Goal: Task Accomplishment & Management: Manage account settings

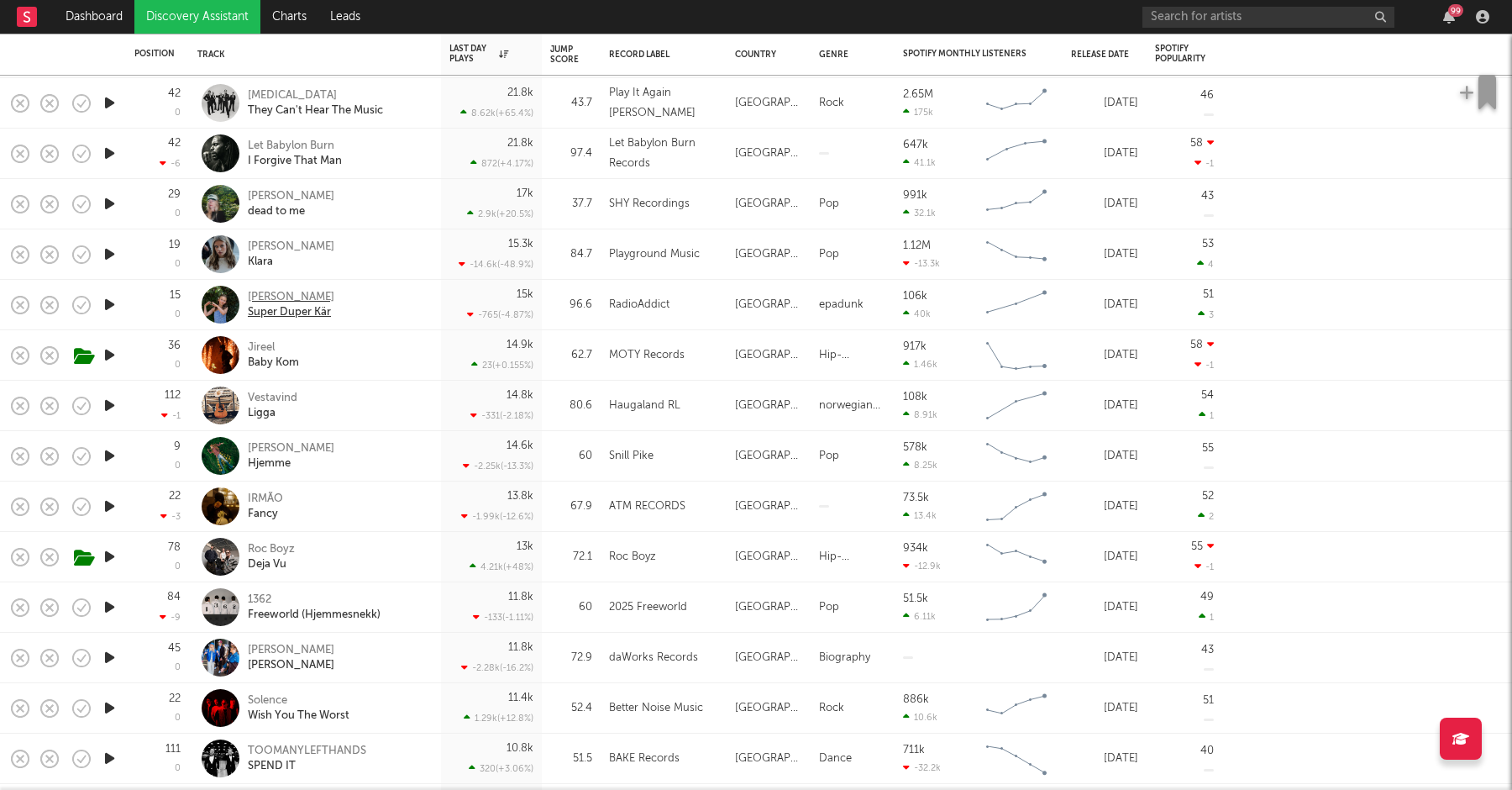
click at [291, 294] on div "[PERSON_NAME]" at bounding box center [290, 296] width 86 height 15
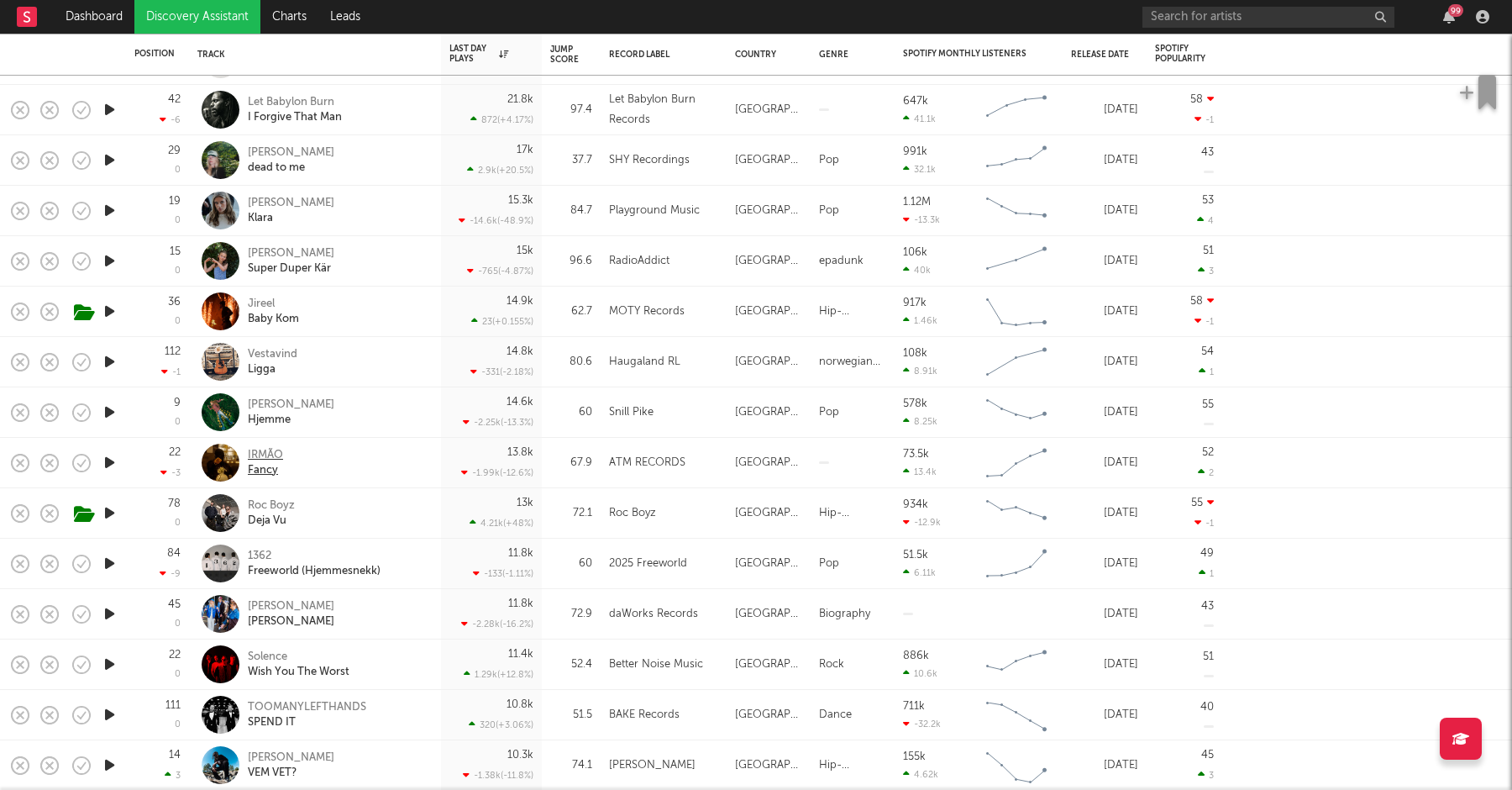
click at [278, 449] on div "IRMÃO" at bounding box center [266, 455] width 36 height 15
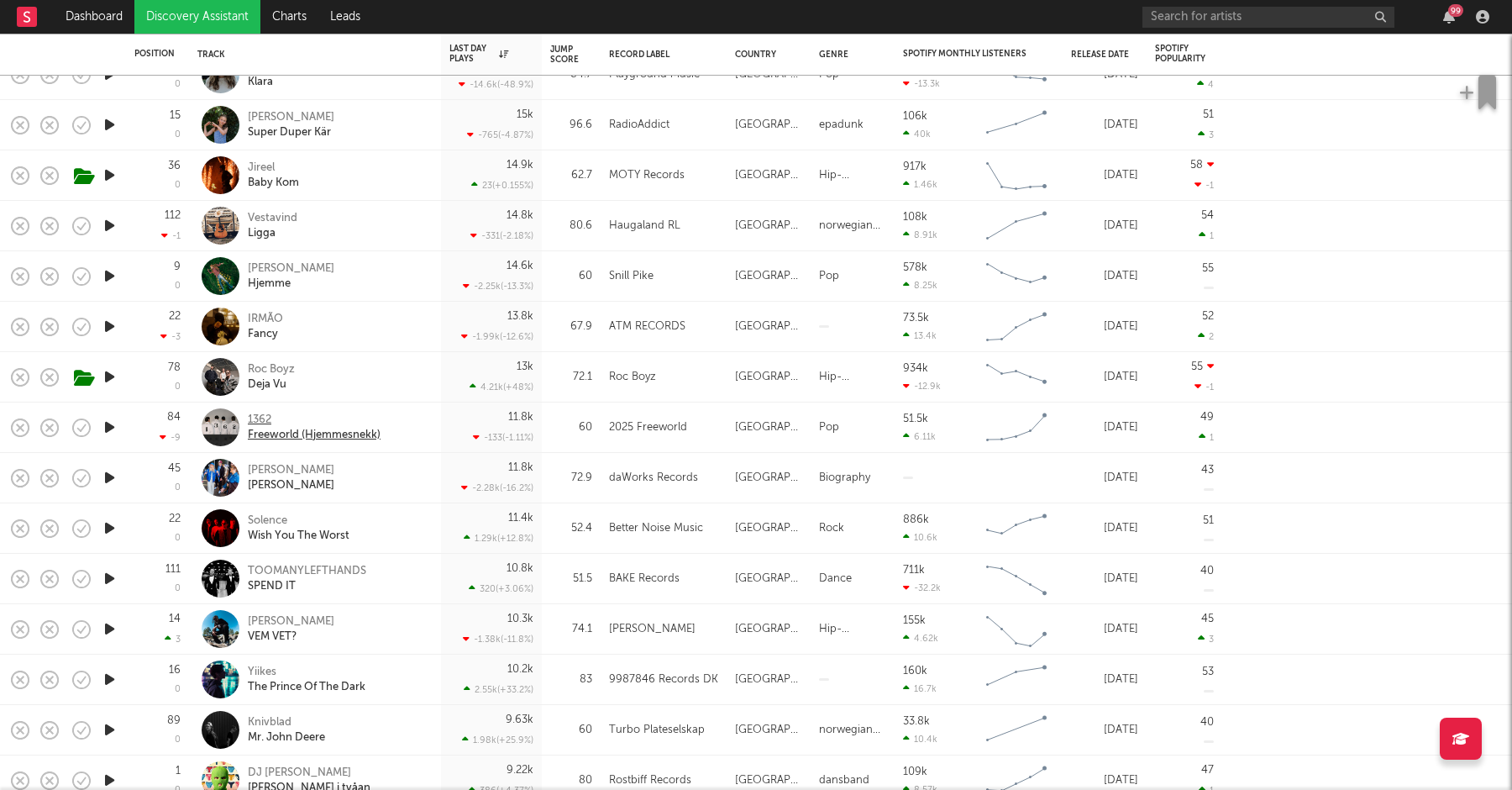
click at [250, 425] on div "1362" at bounding box center [314, 419] width 133 height 15
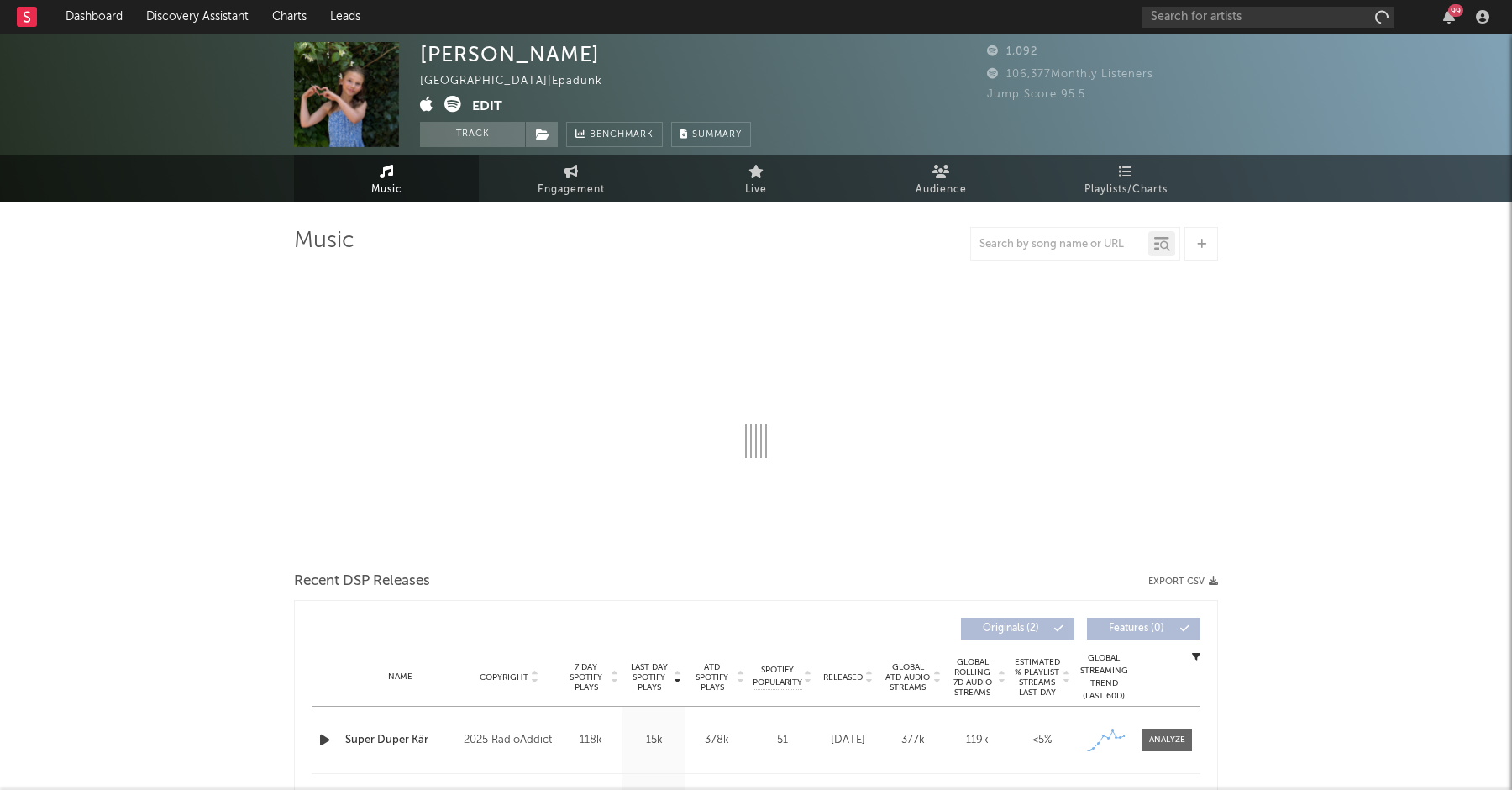
select select "1w"
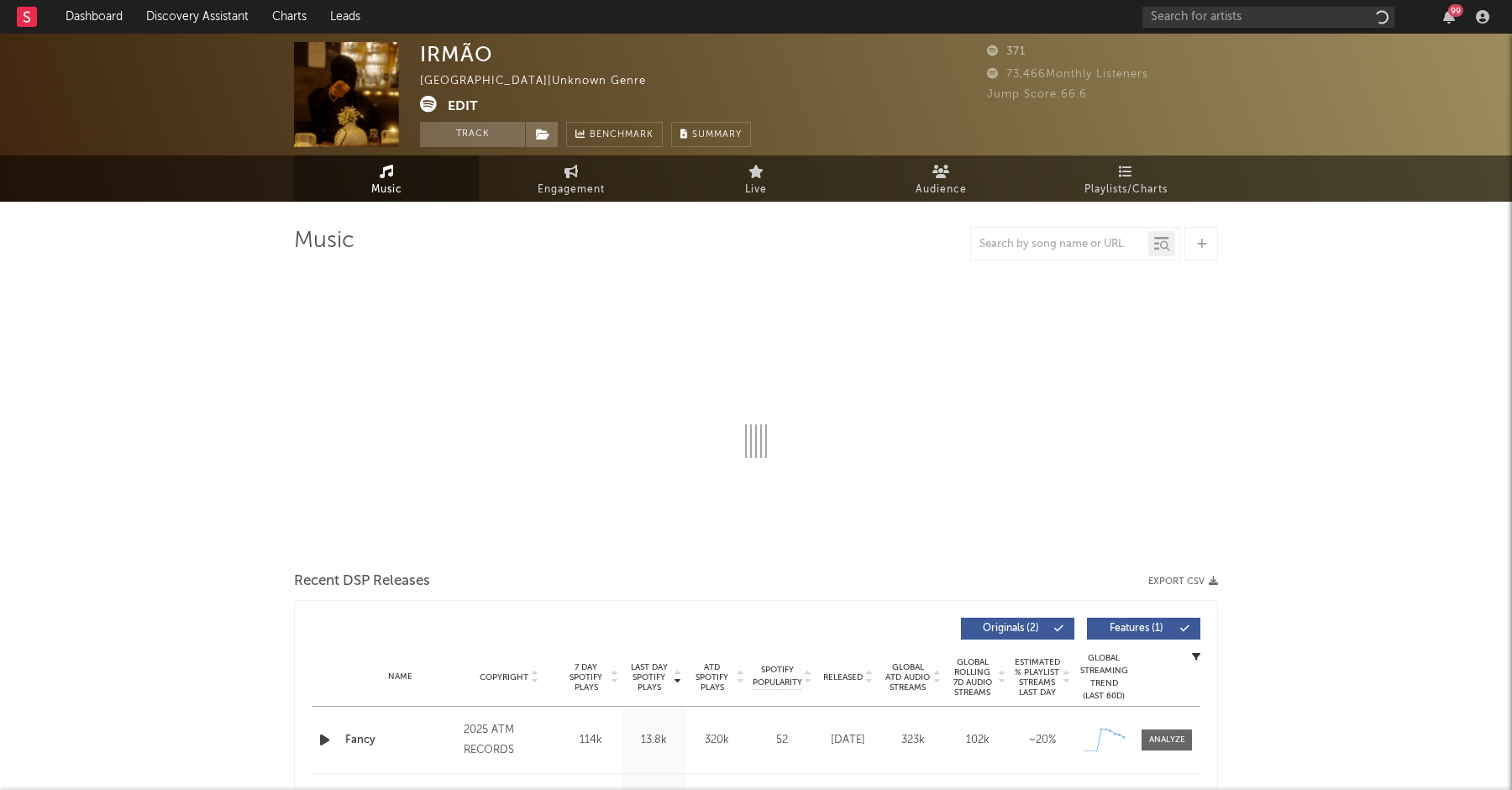
select select "1w"
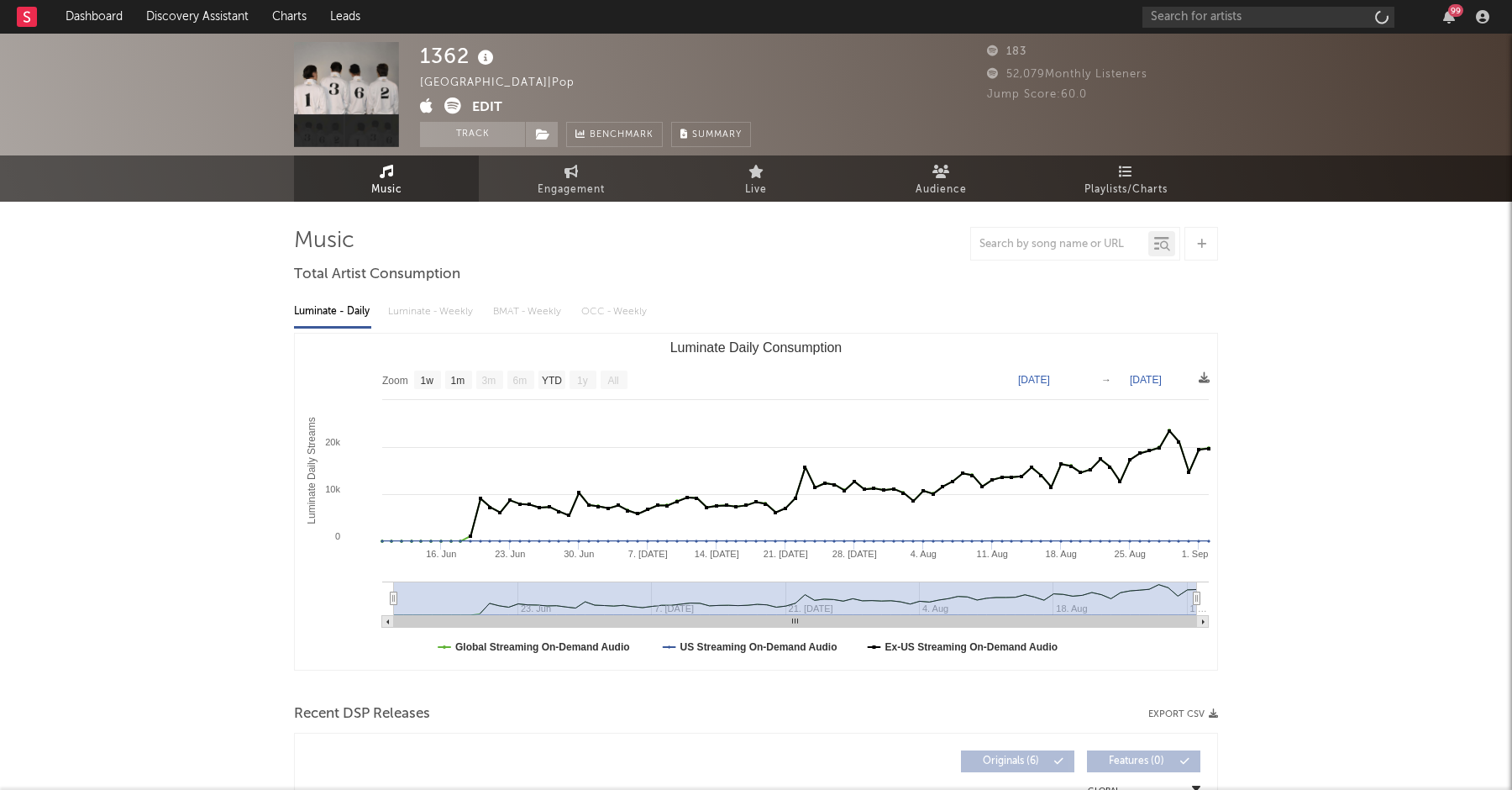
select select "1w"
click at [494, 138] on button "Track" at bounding box center [473, 134] width 105 height 25
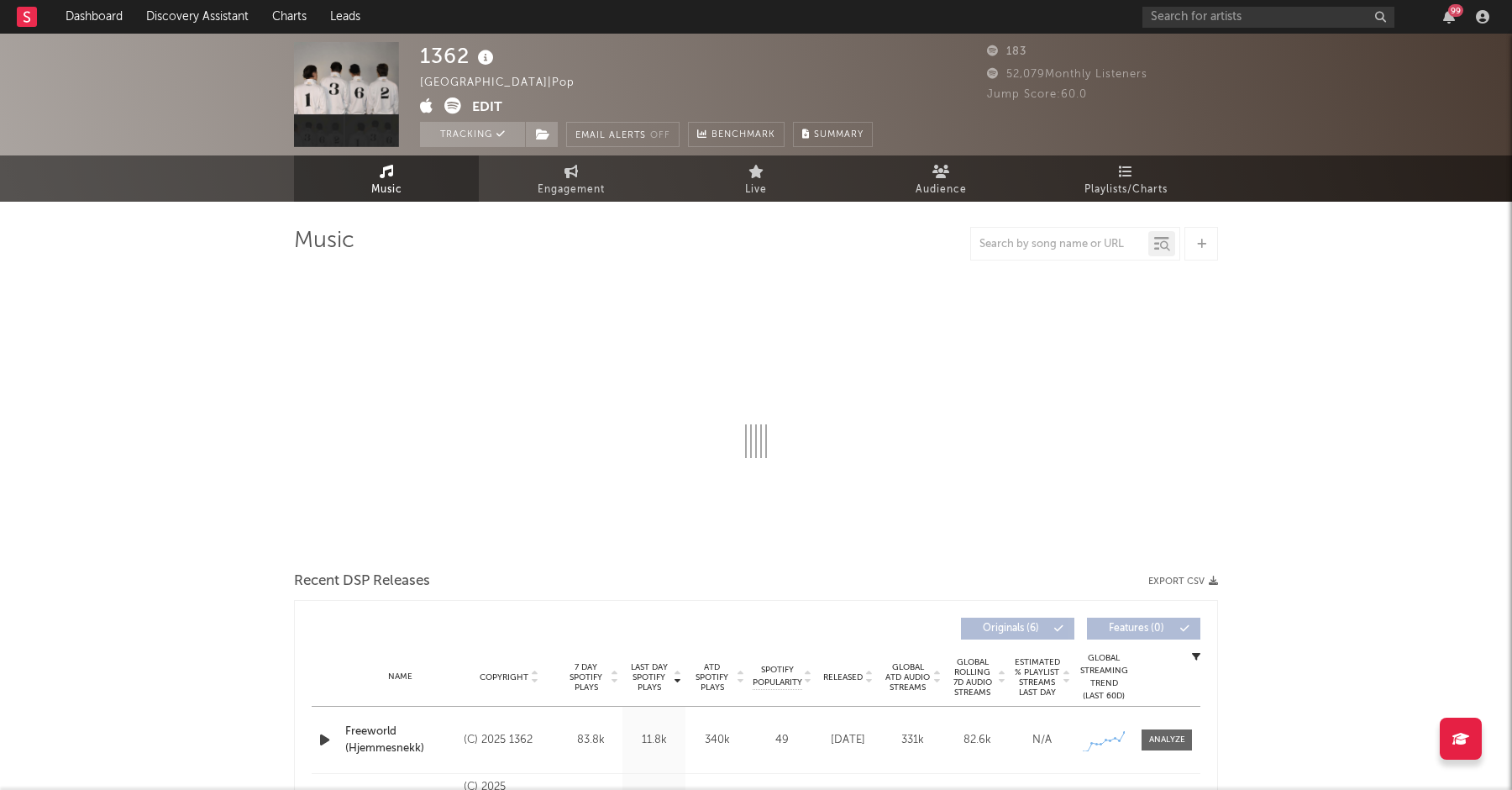
select select "1w"
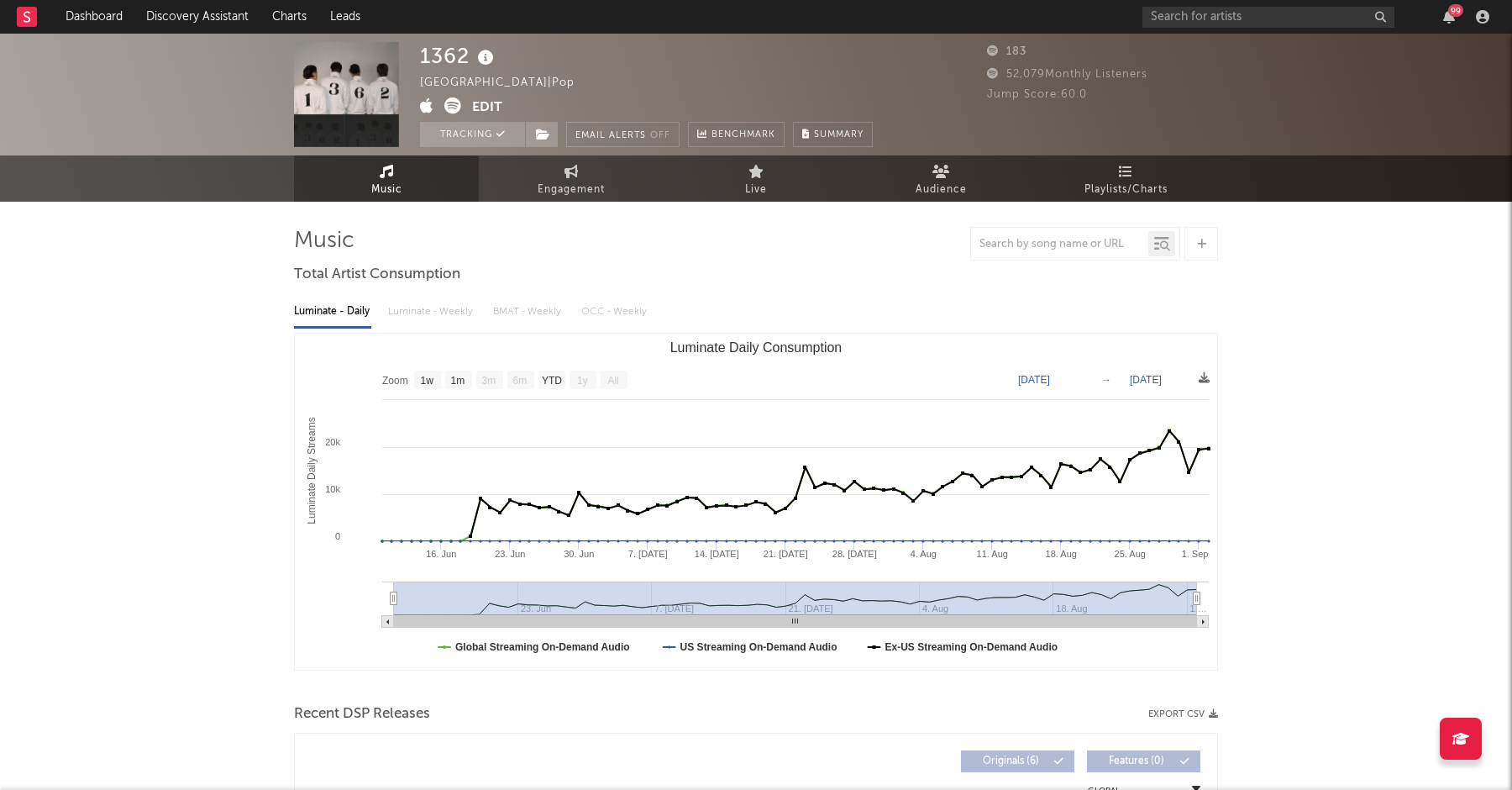
click at [489, 102] on button "Edit" at bounding box center [486, 107] width 31 height 21
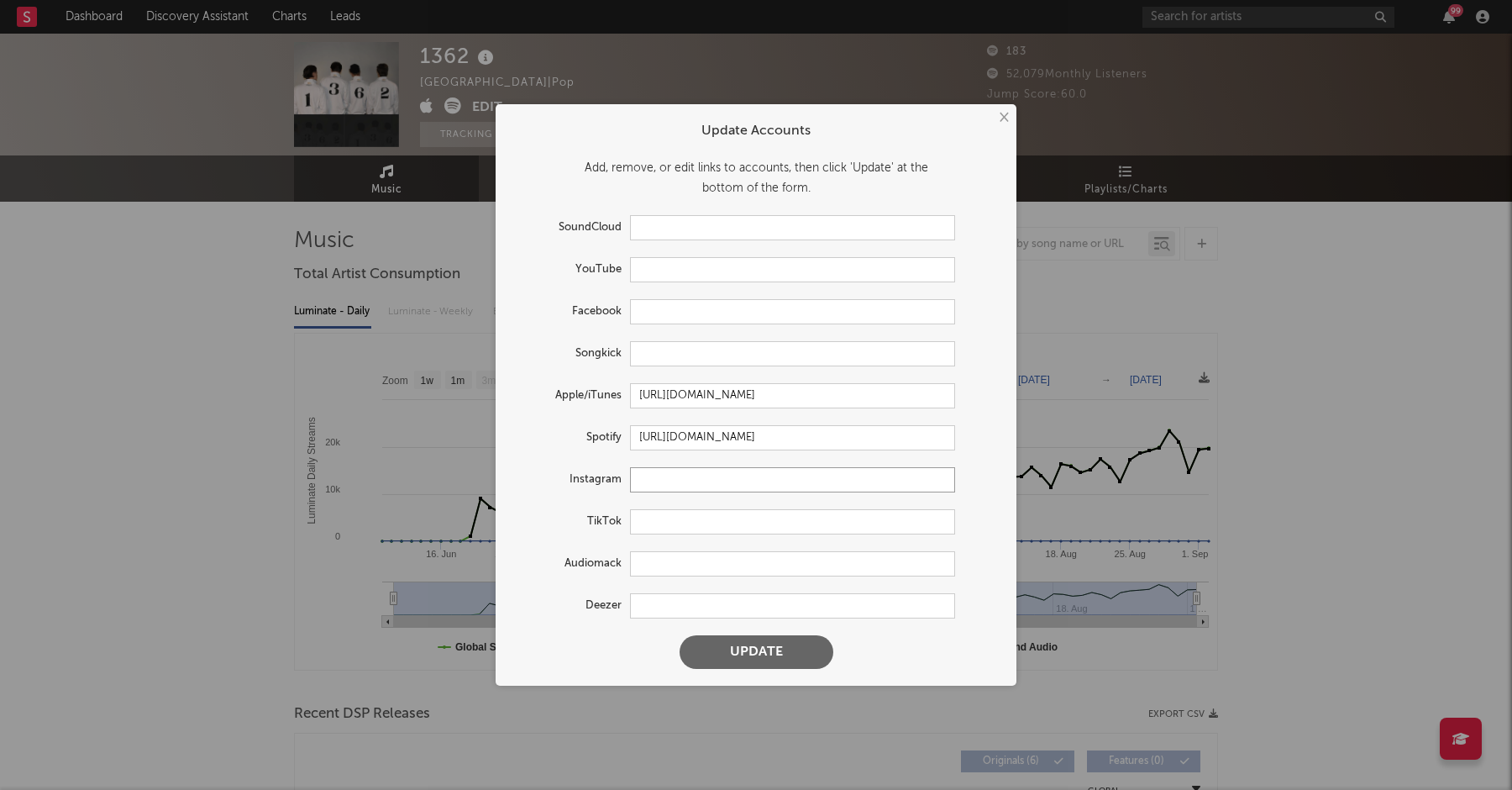
click at [679, 487] on input "text" at bounding box center [793, 479] width 325 height 25
paste input "https://www.instagram.com/1362_official/"
type input "https://www.instagram.com/1362_official/"
click at [757, 651] on button "Update" at bounding box center [756, 652] width 154 height 34
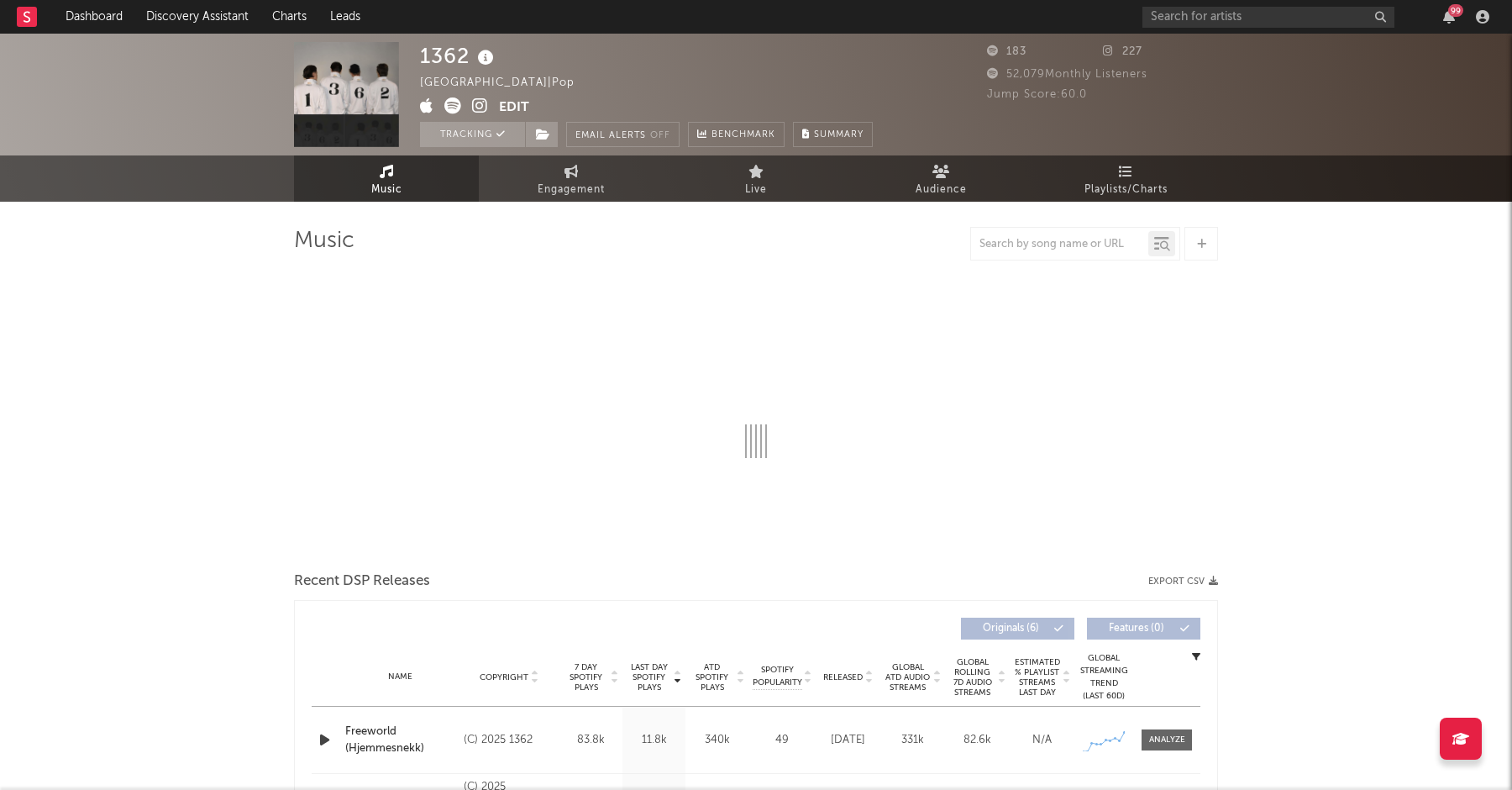
select select "1w"
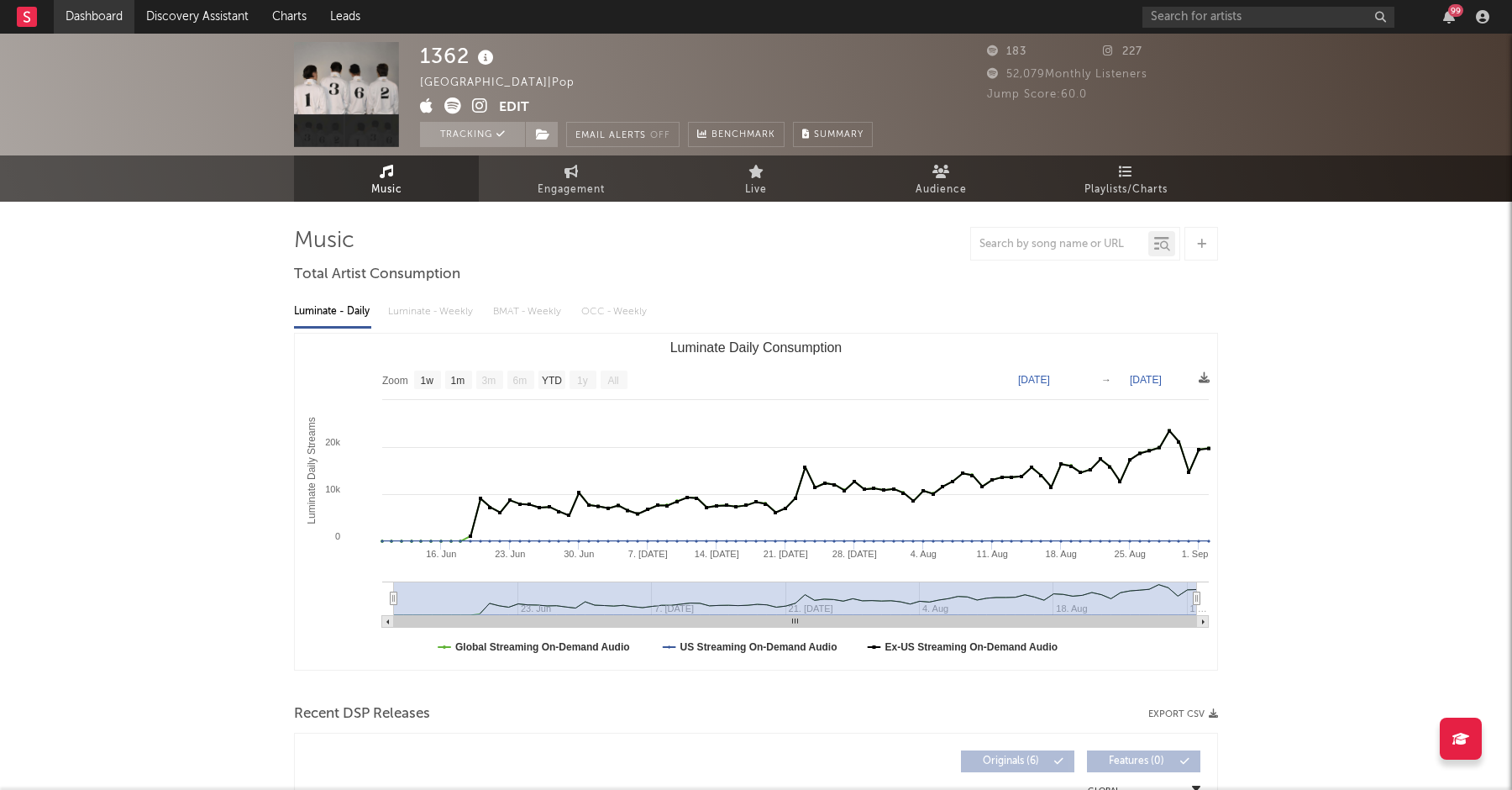
click at [105, 15] on link "Dashboard" at bounding box center [93, 17] width 80 height 34
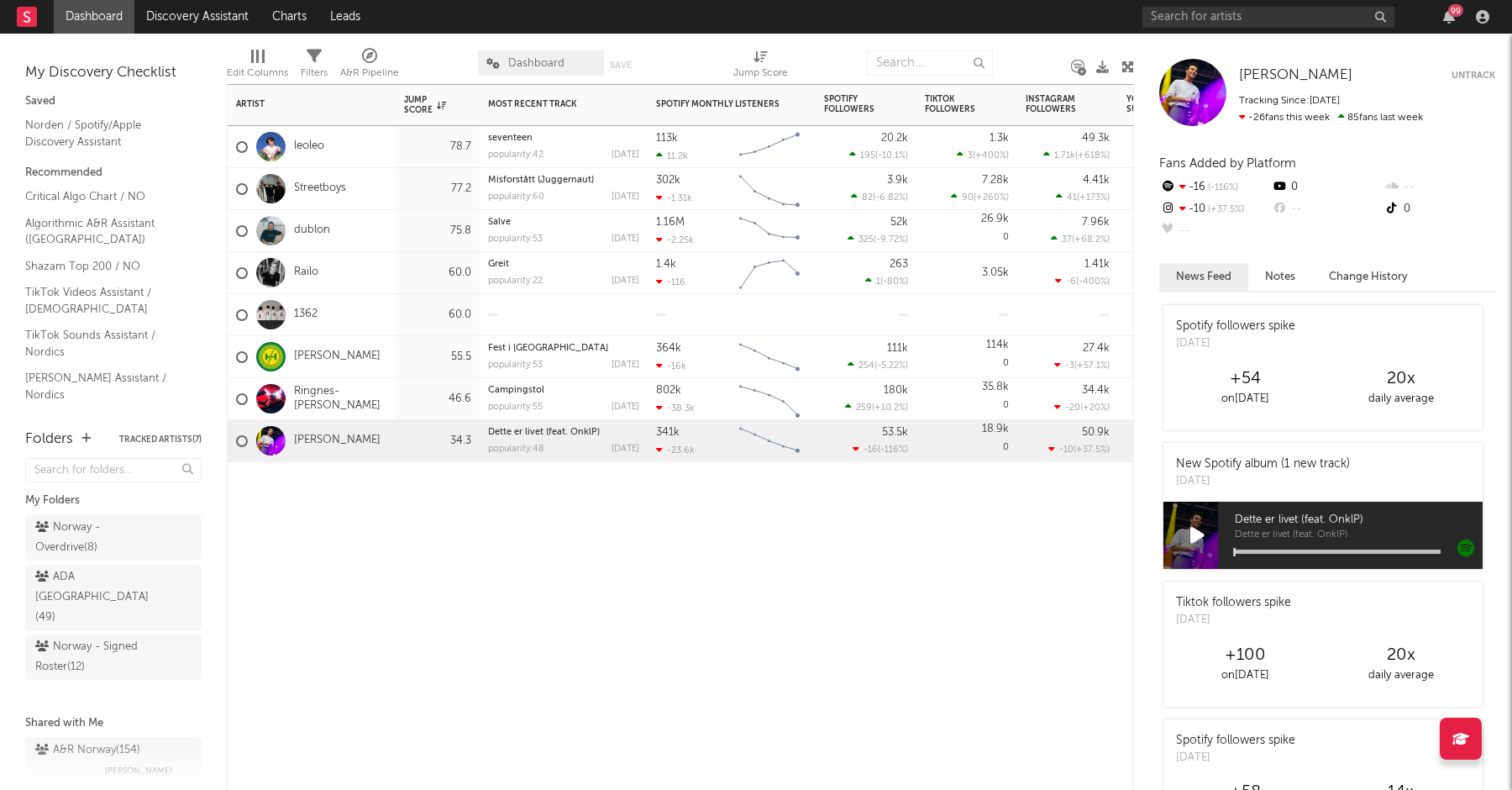
click at [539, 518] on div "Artist Notifications Jump Score Most Recent Track Popularity Released Spotify M…" at bounding box center [680, 437] width 907 height 706
click at [314, 309] on link "1362" at bounding box center [306, 314] width 24 height 14
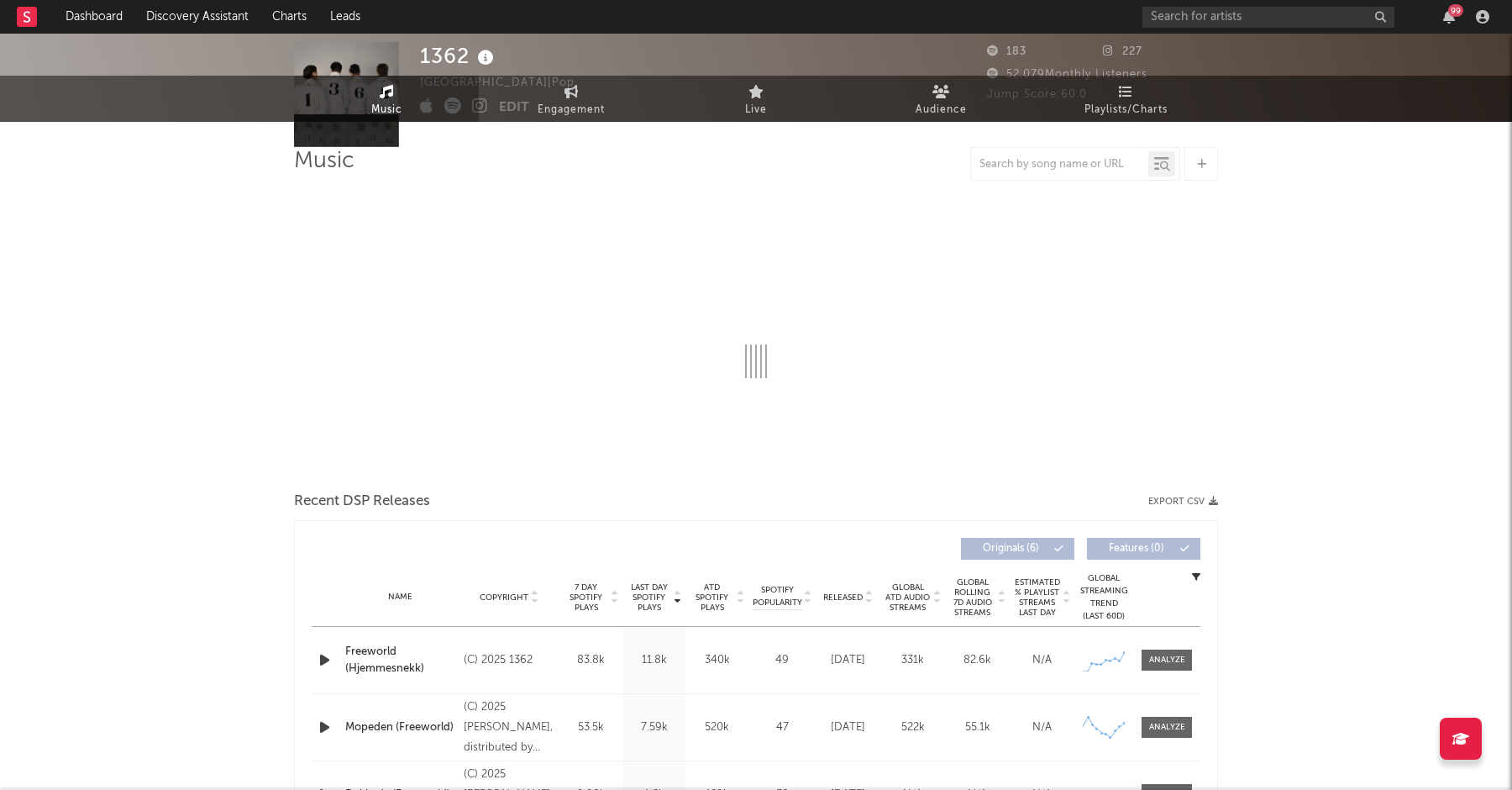
select select "1w"
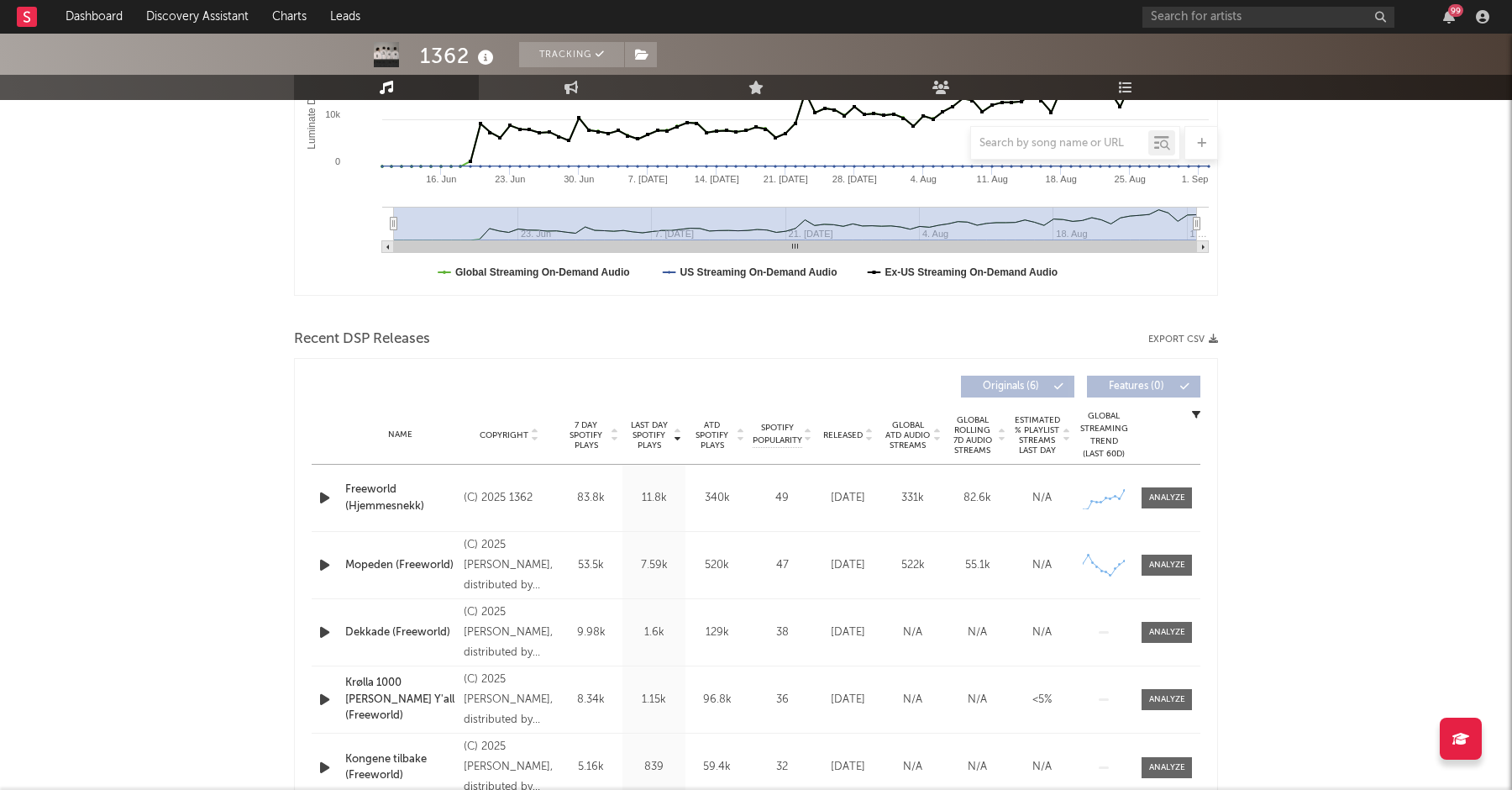
scroll to position [508, 0]
